Goal: Use online tool/utility: Use online tool/utility

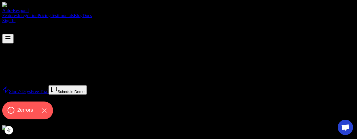
click at [28, 116] on div "2 error s" at bounding box center [27, 110] width 51 height 18
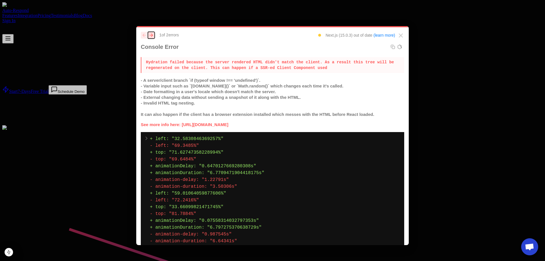
click at [153, 35] on icon "next" at bounding box center [151, 34] width 3 height 3
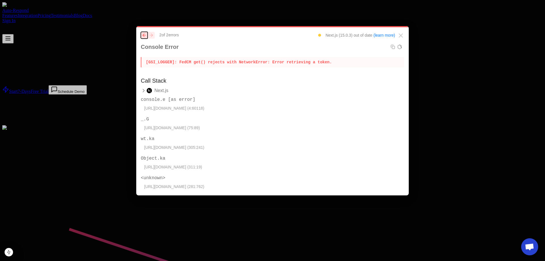
click at [145, 35] on icon "previous" at bounding box center [143, 34] width 3 height 3
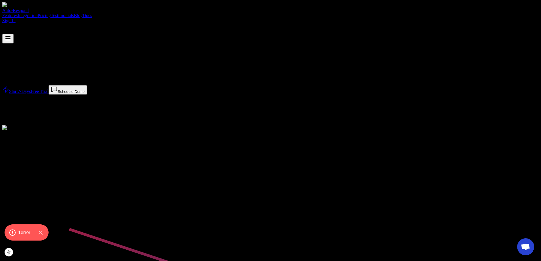
click at [52, 43] on div at bounding box center [270, 43] width 536 height 0
